Goal: Go to known website: Access a specific website the user already knows

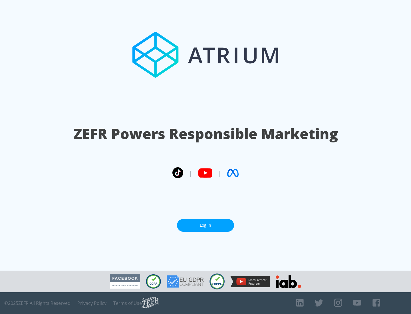
click at [206, 225] on link "Log In" at bounding box center [205, 225] width 57 height 13
